Goal: Check status: Check status

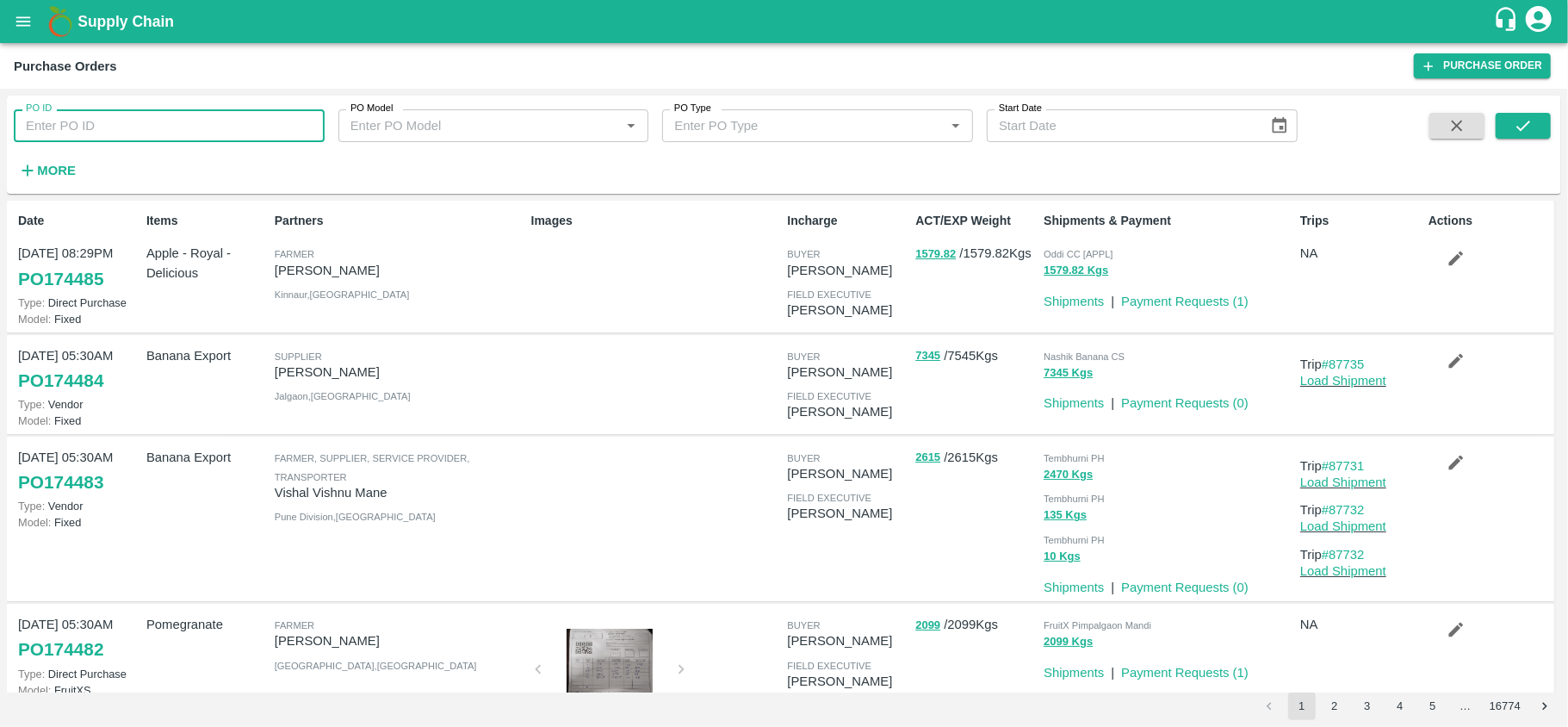
click at [117, 120] on input "PO ID" at bounding box center [169, 125] width 311 height 32
paste input "86865"
type input "86865"
click at [1521, 119] on icon "submit" at bounding box center [1523, 126] width 19 height 19
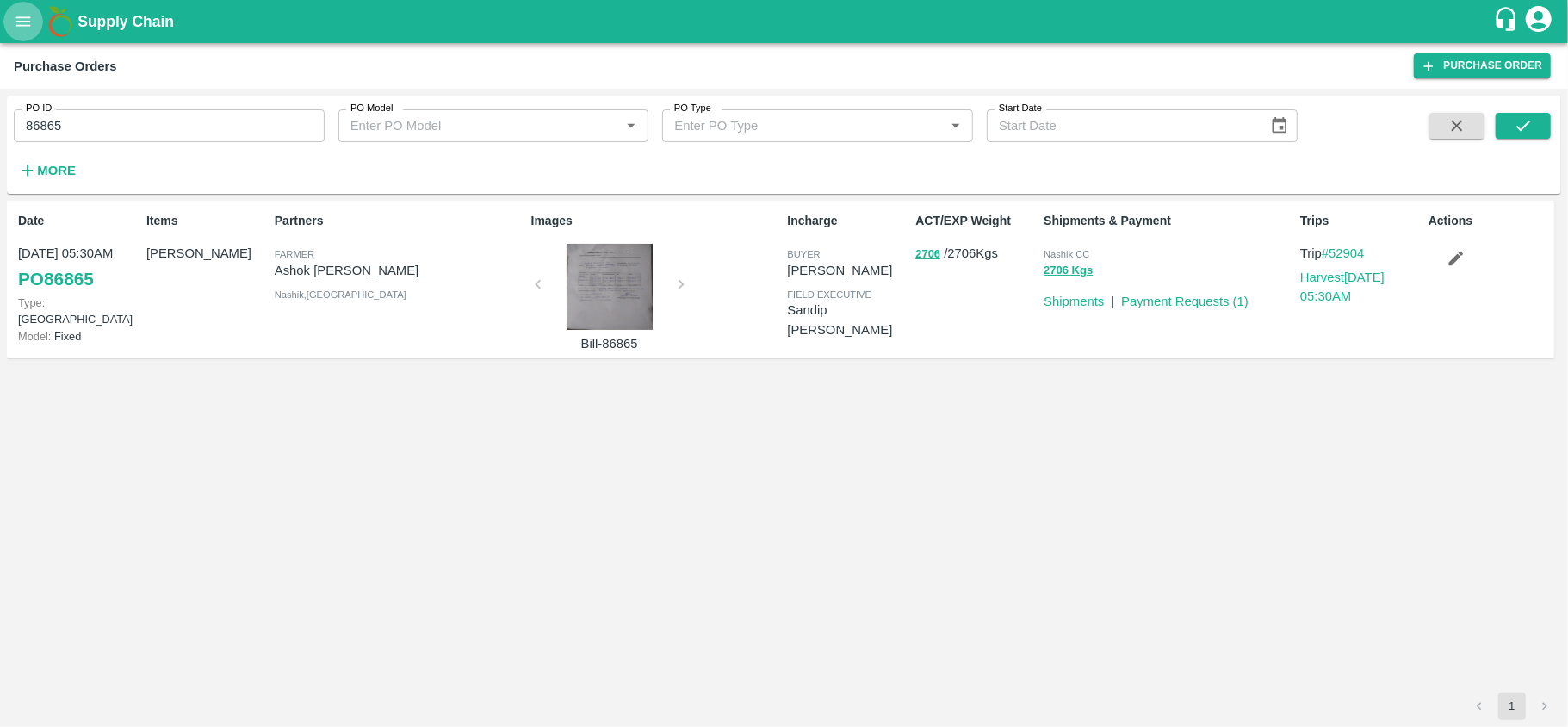
click at [20, 21] on icon "open drawer" at bounding box center [24, 21] width 15 height 9
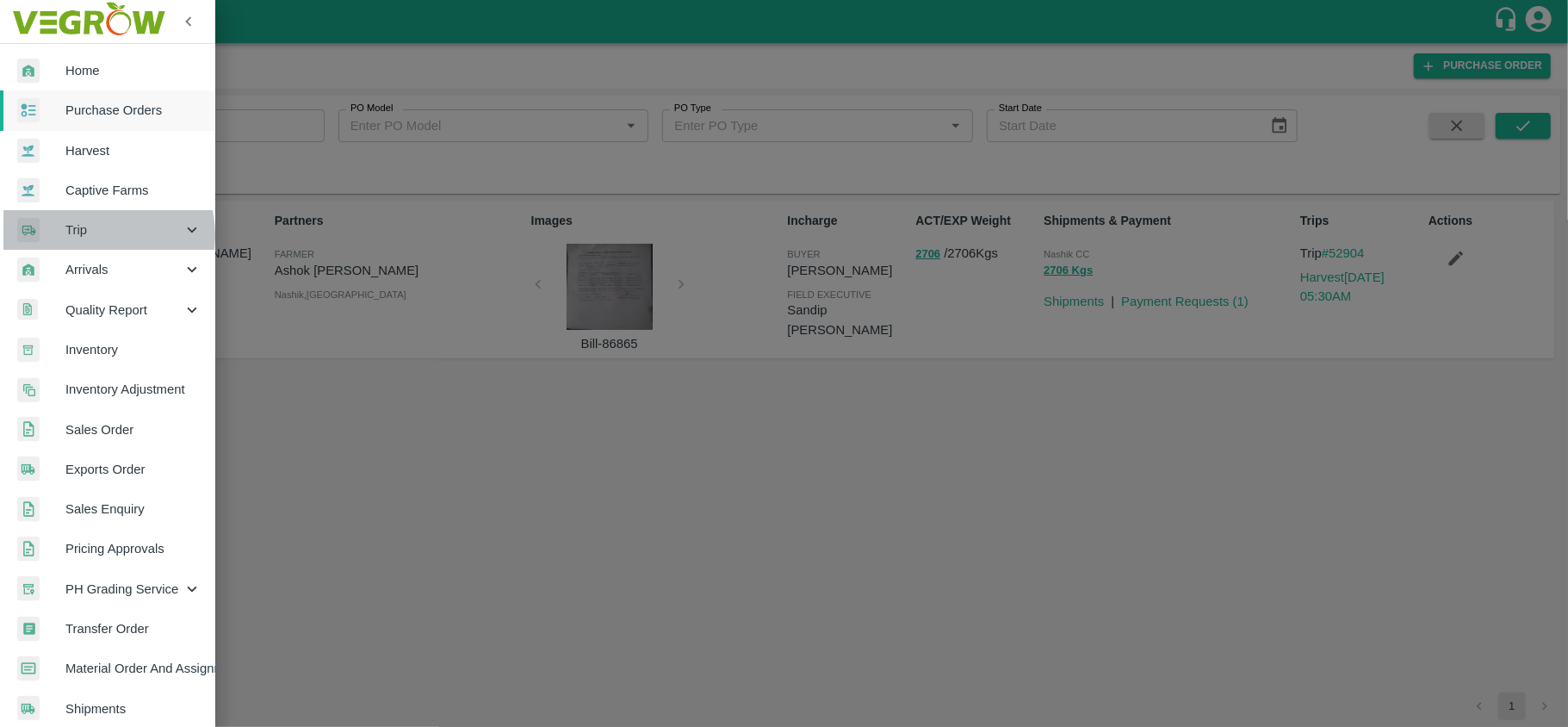
click at [96, 235] on span "Trip" at bounding box center [124, 230] width 117 height 19
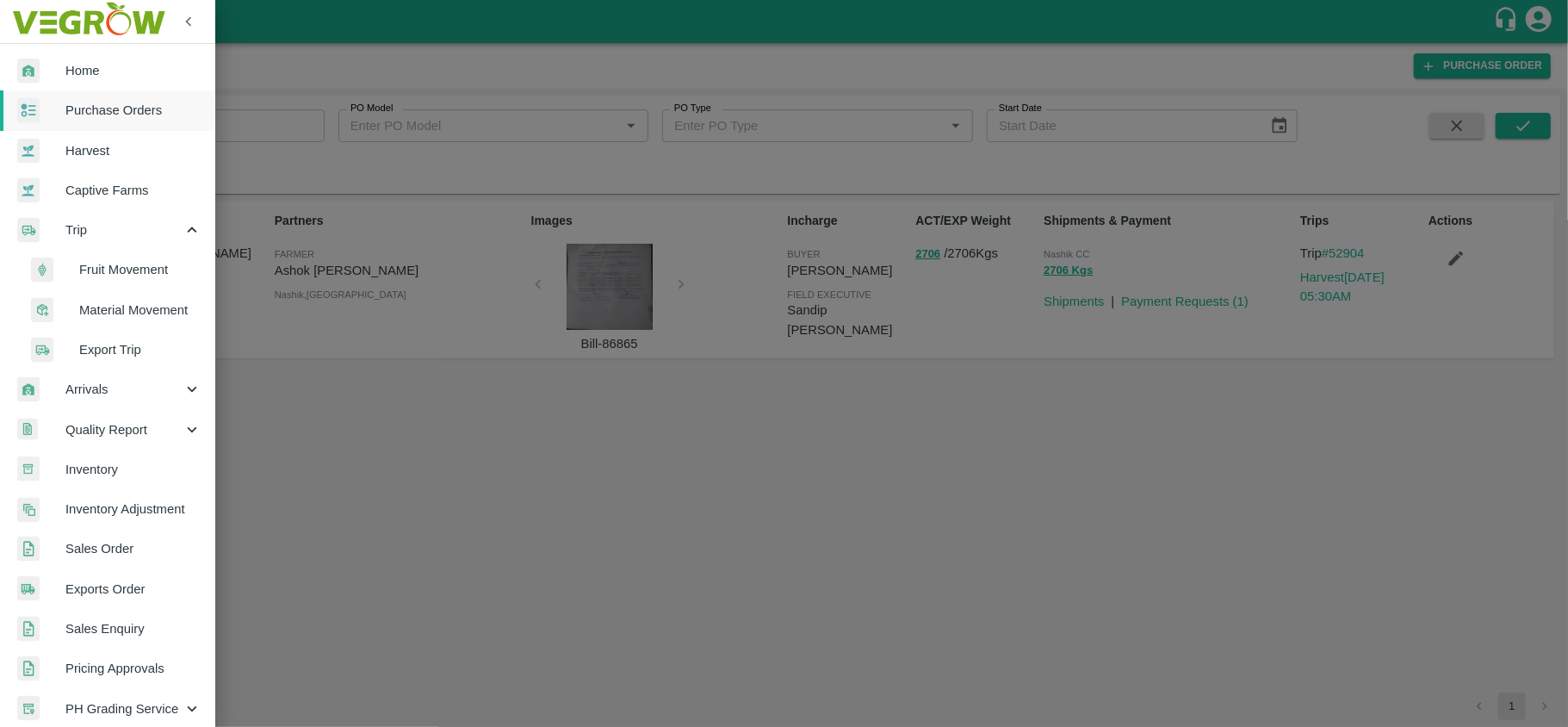
click at [124, 311] on span "Material Movement" at bounding box center [141, 309] width 122 height 19
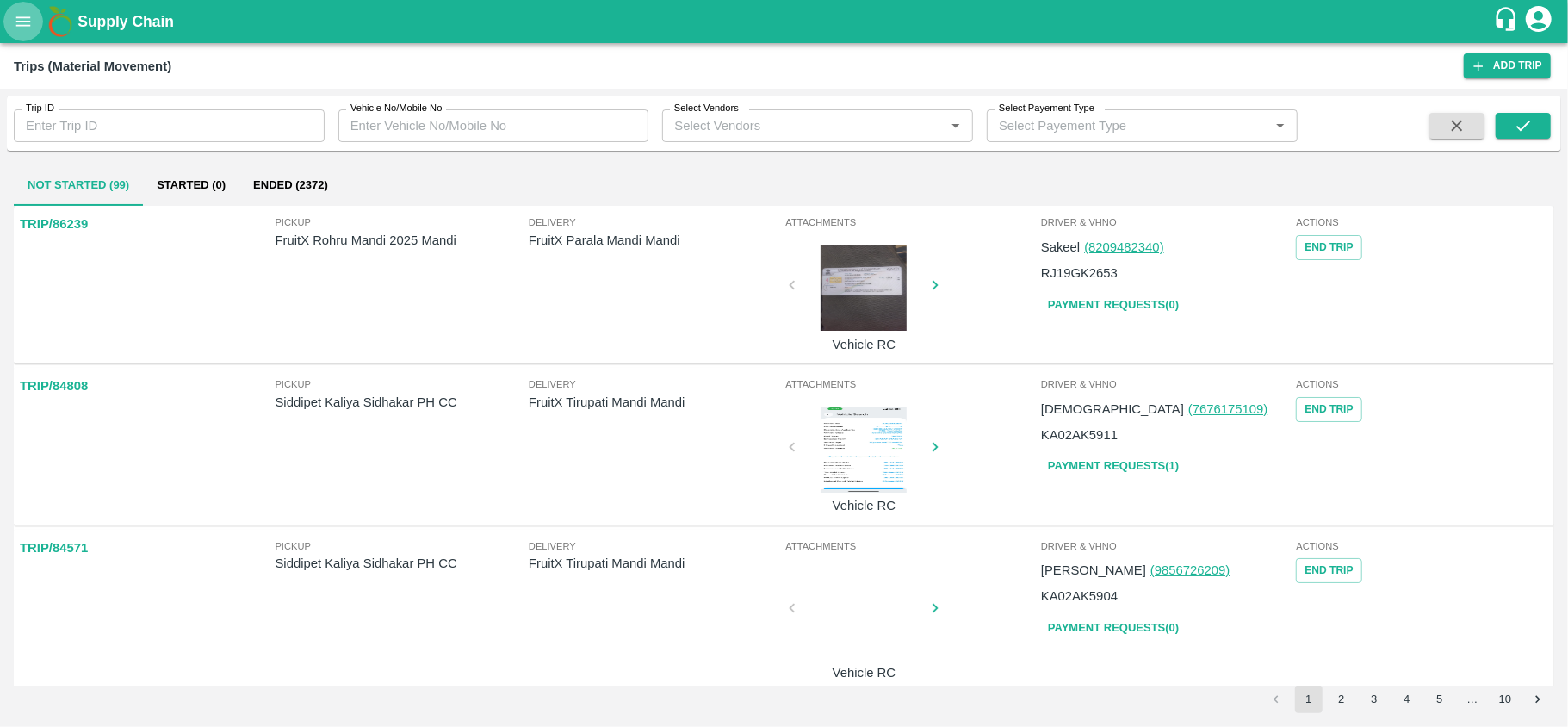
click at [16, 19] on icon "open drawer" at bounding box center [23, 21] width 19 height 19
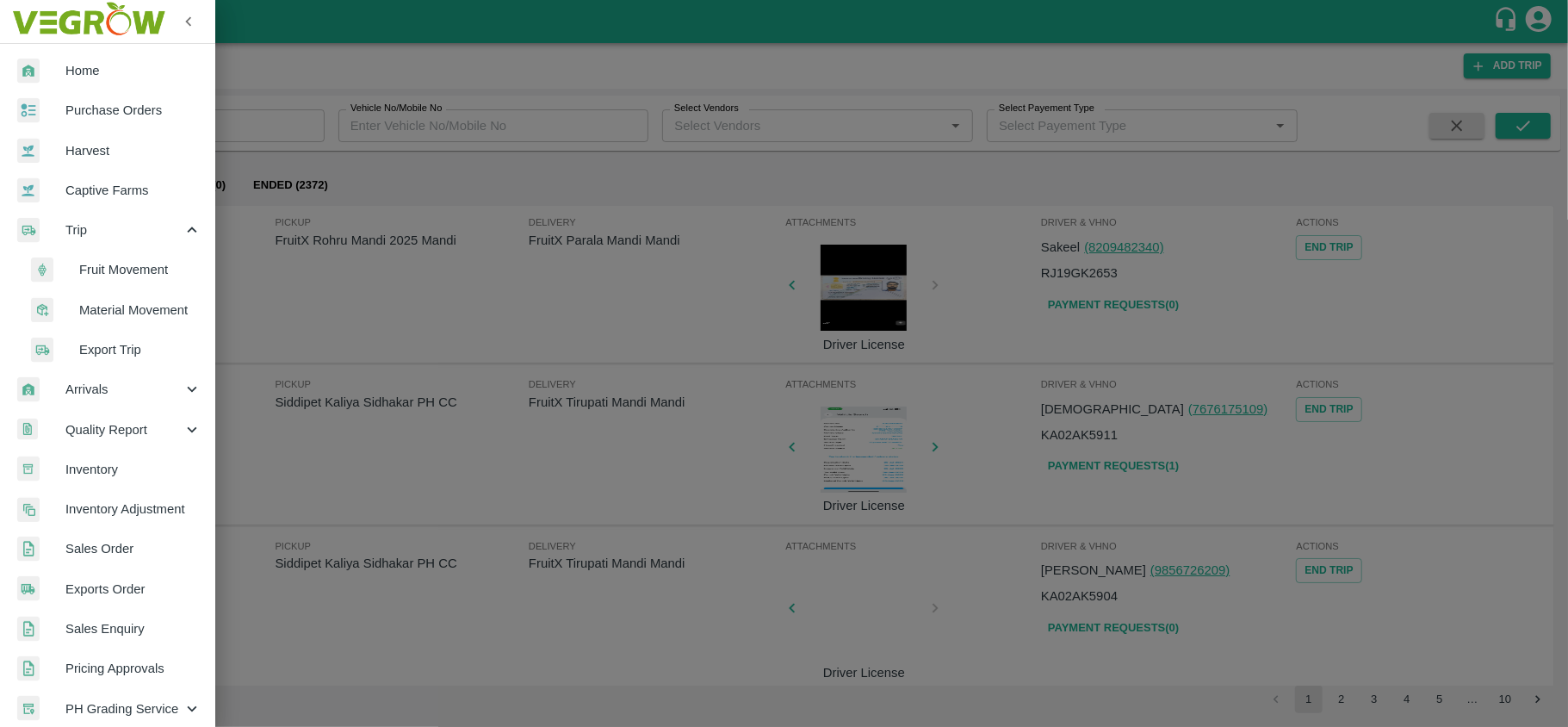
click at [136, 266] on span "Fruit Movement" at bounding box center [141, 269] width 122 height 19
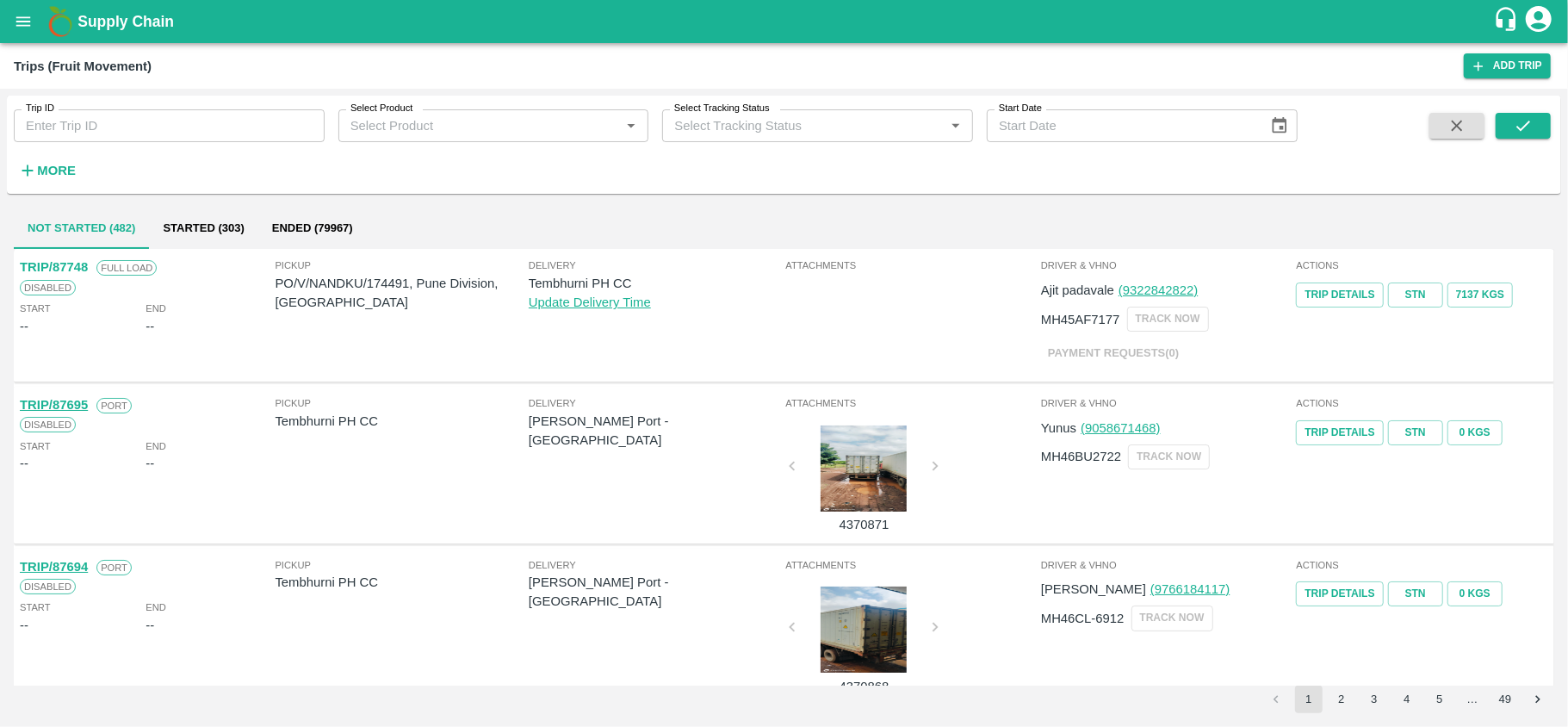
click at [145, 131] on input "Trip ID" at bounding box center [169, 125] width 311 height 32
paste input "86865"
type input "86865"
click at [1519, 122] on icon "submit" at bounding box center [1523, 126] width 19 height 19
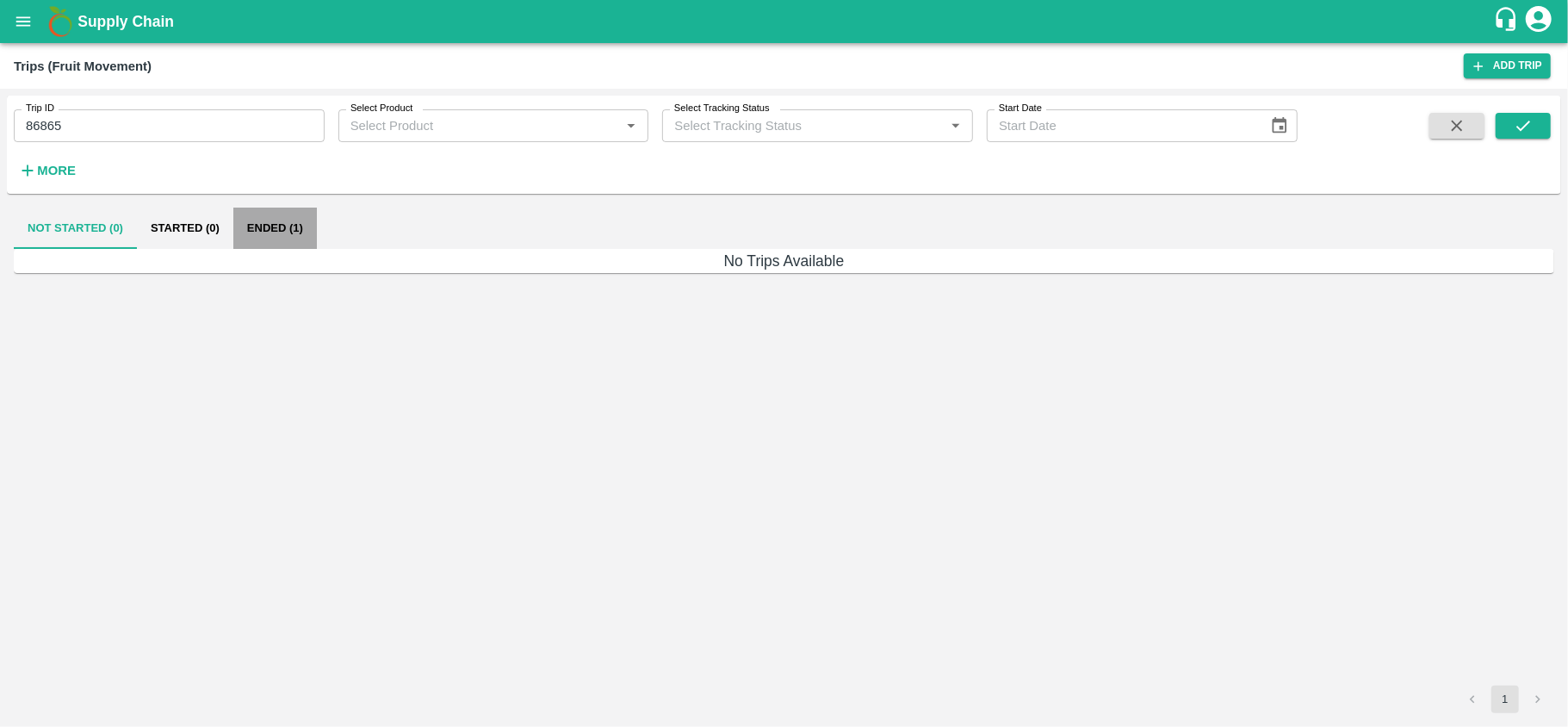
click at [273, 222] on button "Ended (1)" at bounding box center [275, 228] width 83 height 42
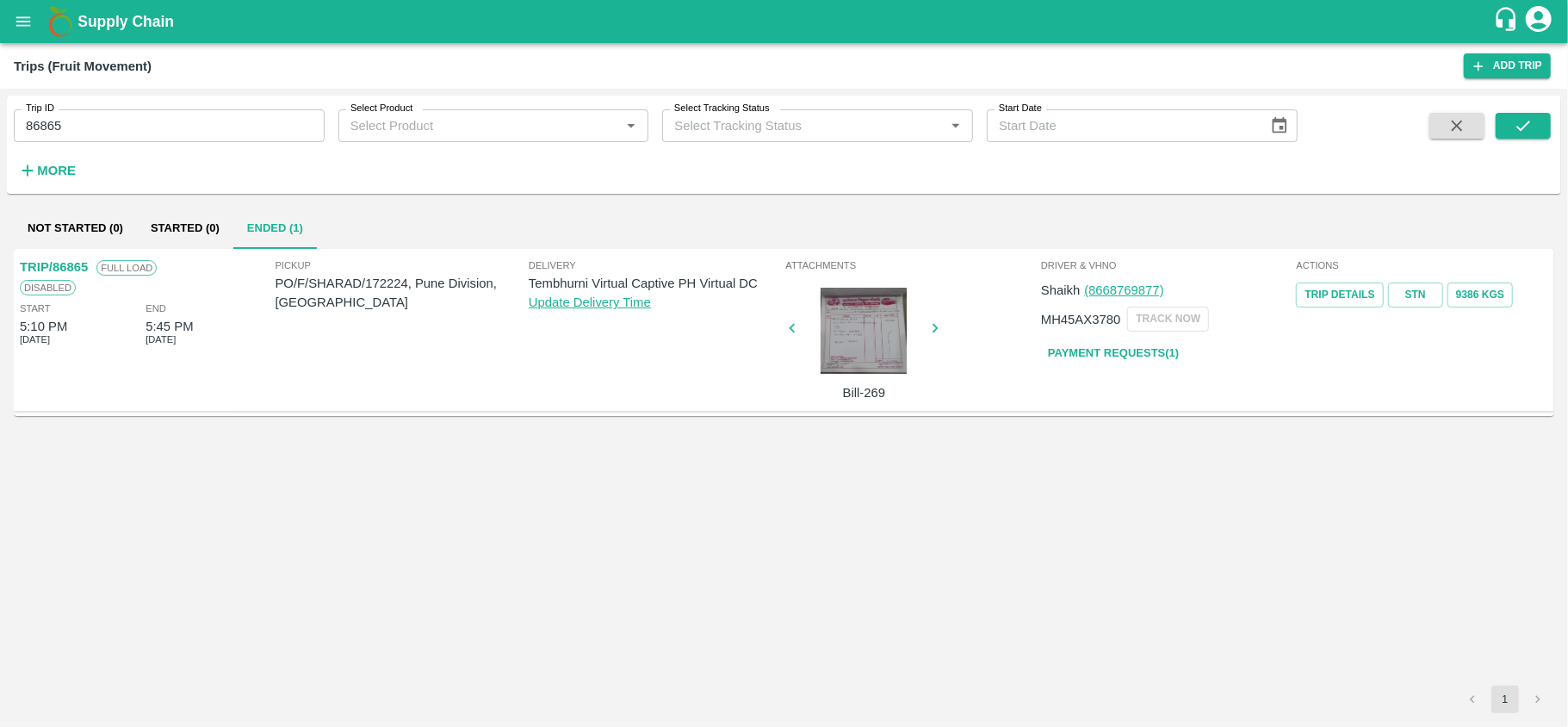
click at [647, 283] on p "Tembhurni Virtual Captive PH Virtual DC" at bounding box center [655, 283] width 253 height 19
copy p "Tembhurni Virtual Captive PH Virtual DC"
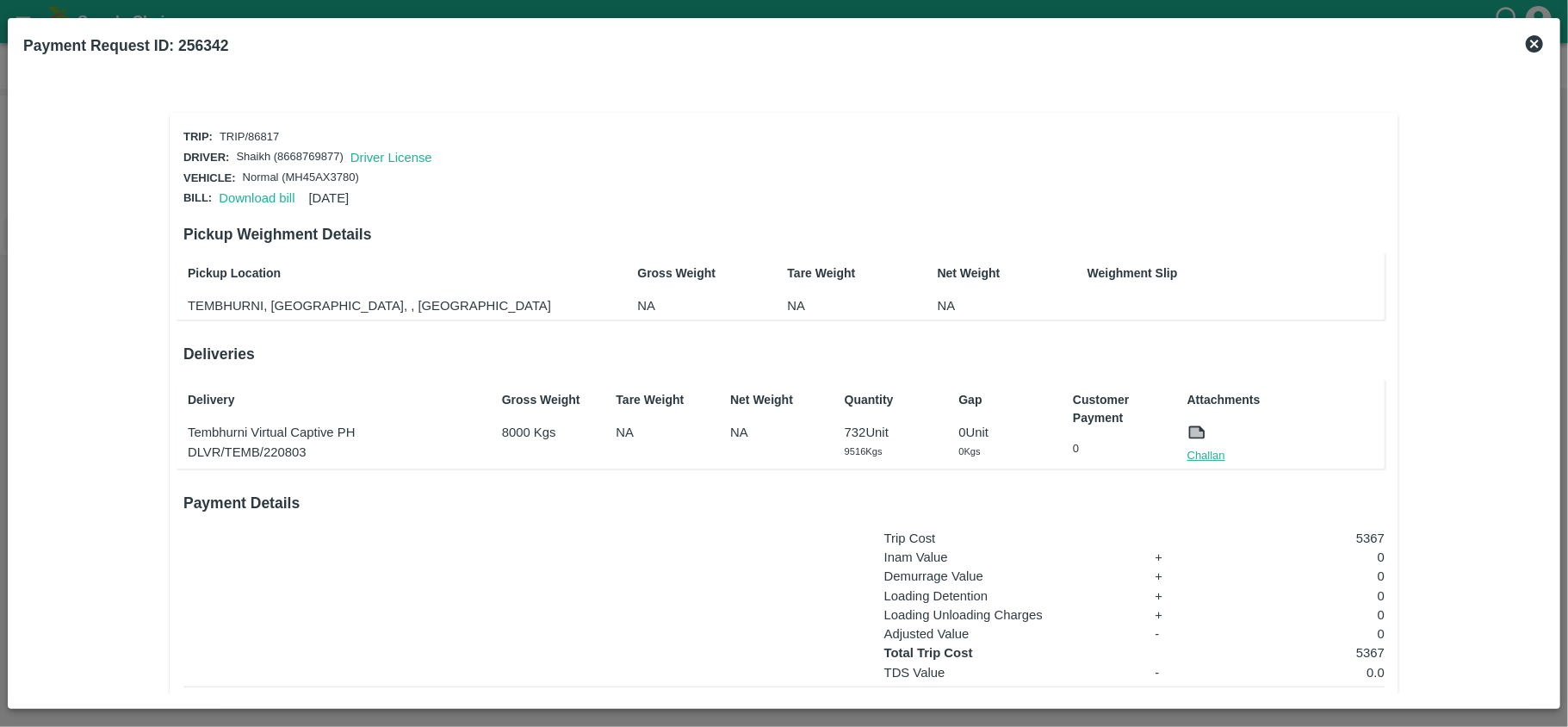
click at [1209, 449] on link "Challan" at bounding box center [1206, 456] width 38 height 18
click at [253, 191] on link "Download bill" at bounding box center [257, 197] width 76 height 14
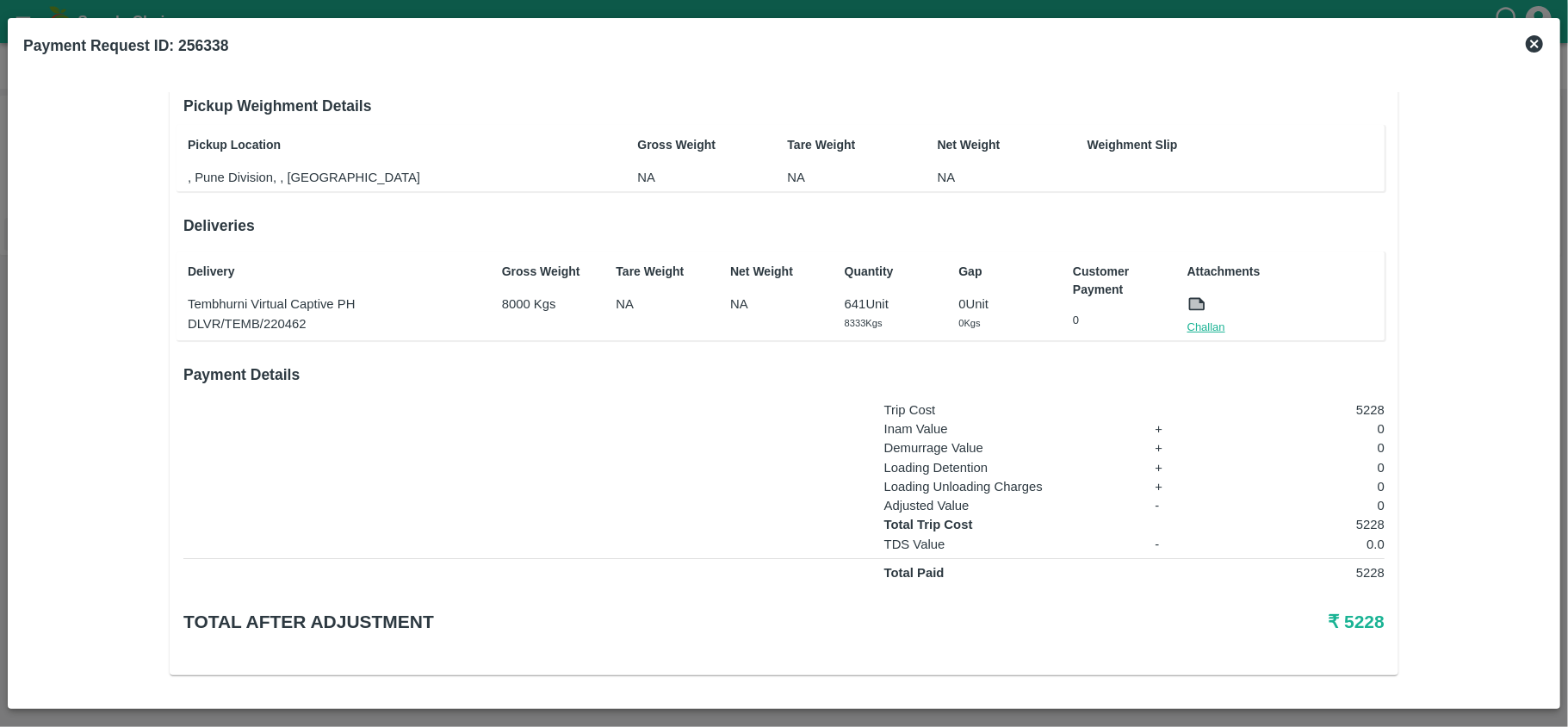
click at [1204, 319] on link "Challan" at bounding box center [1206, 327] width 38 height 18
